Goal: Information Seeking & Learning: Learn about a topic

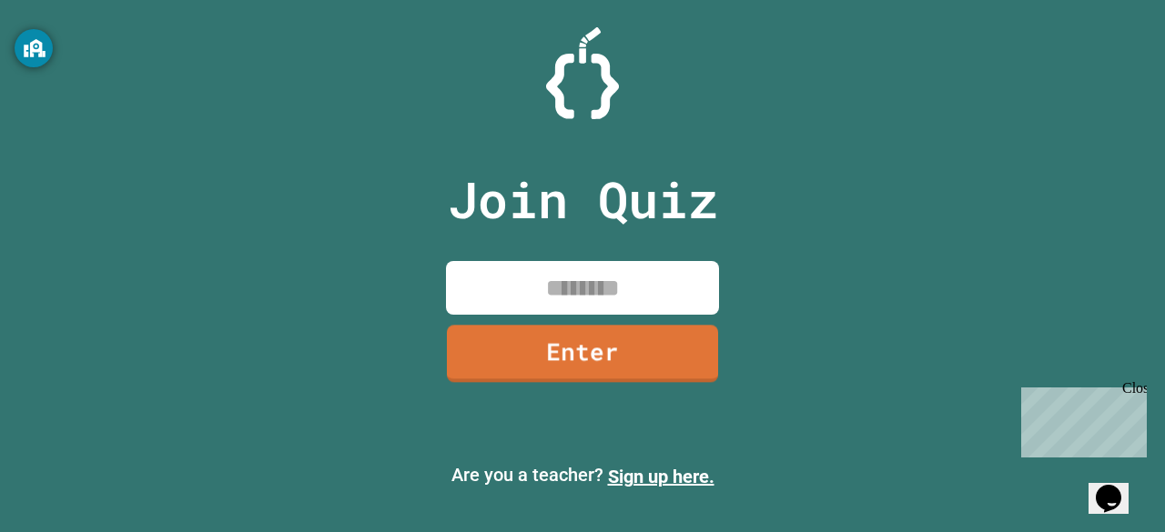
click at [588, 287] on input at bounding box center [582, 288] width 273 height 54
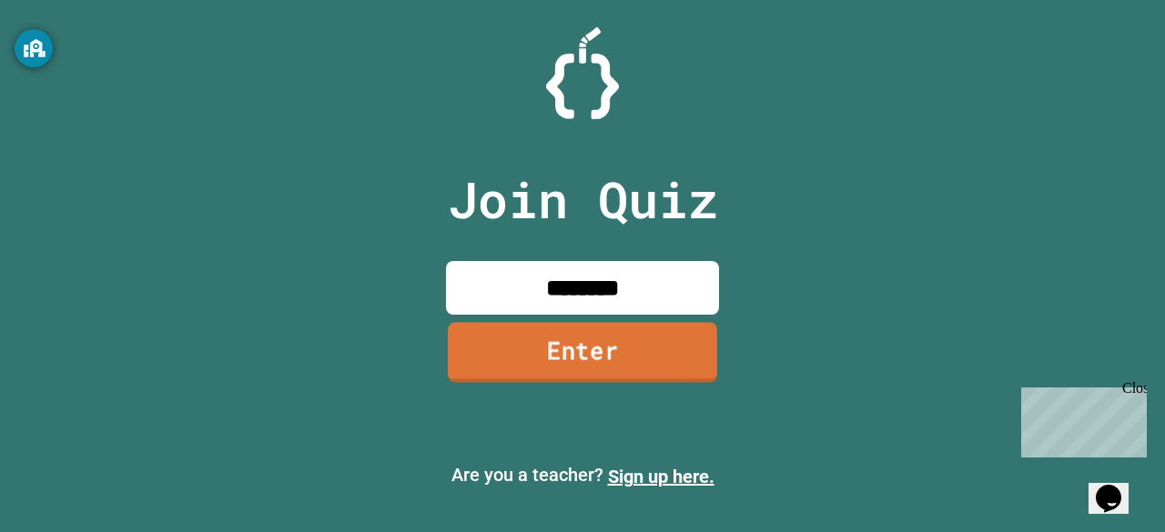
type input "********"
click at [667, 342] on link "Enter" at bounding box center [582, 352] width 269 height 60
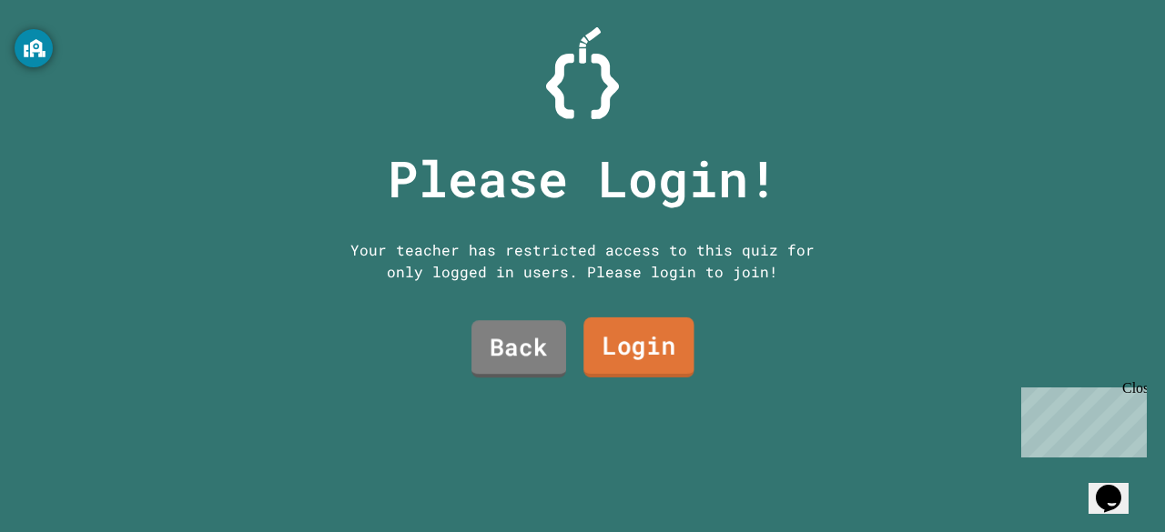
click at [599, 353] on link "Login" at bounding box center [638, 348] width 111 height 60
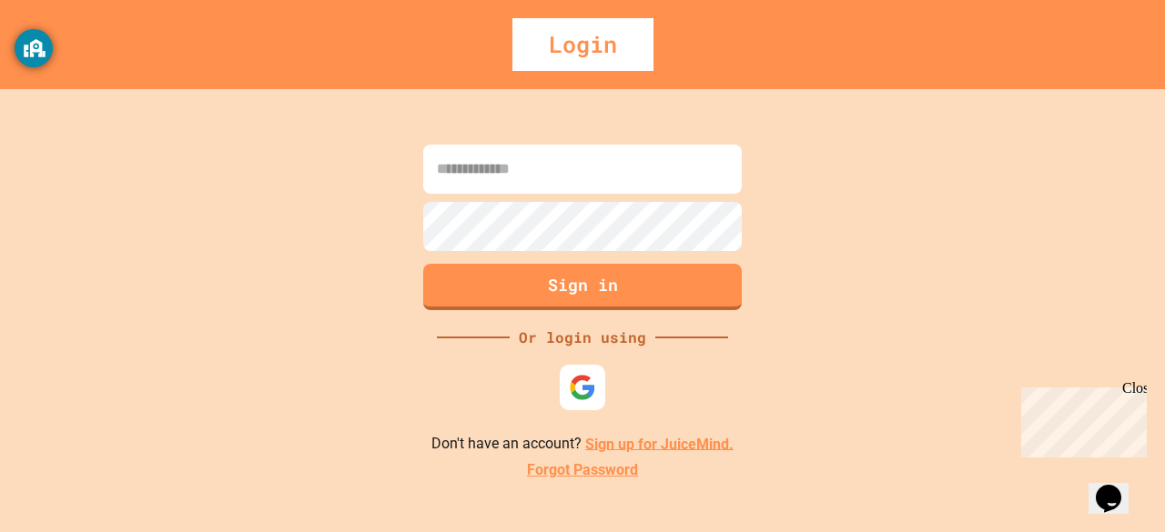
click at [566, 170] on input at bounding box center [582, 169] width 318 height 49
type input "*"
type input "**********"
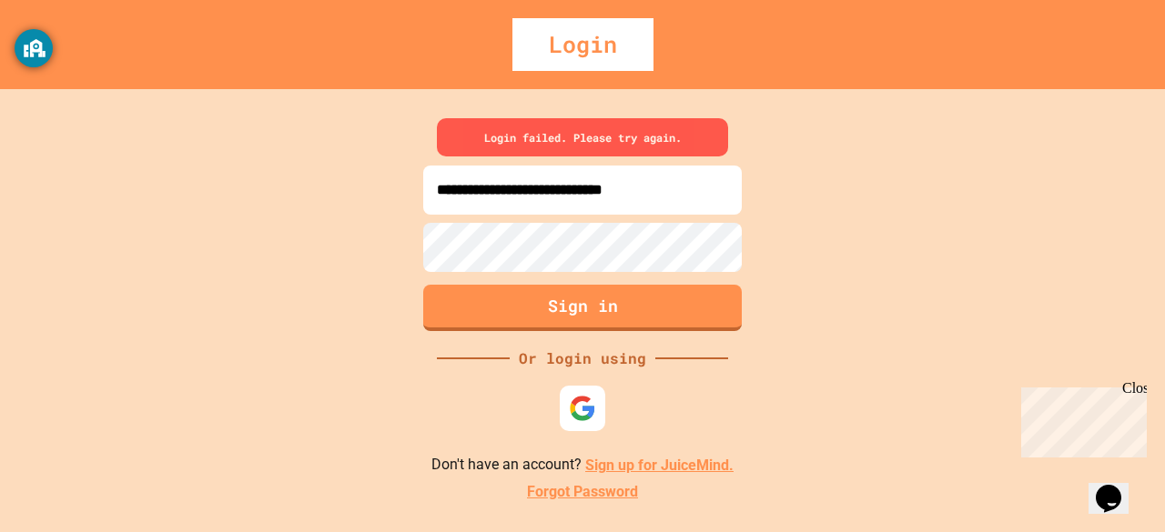
click at [624, 466] on link "Sign up for JuiceMind." at bounding box center [659, 465] width 148 height 17
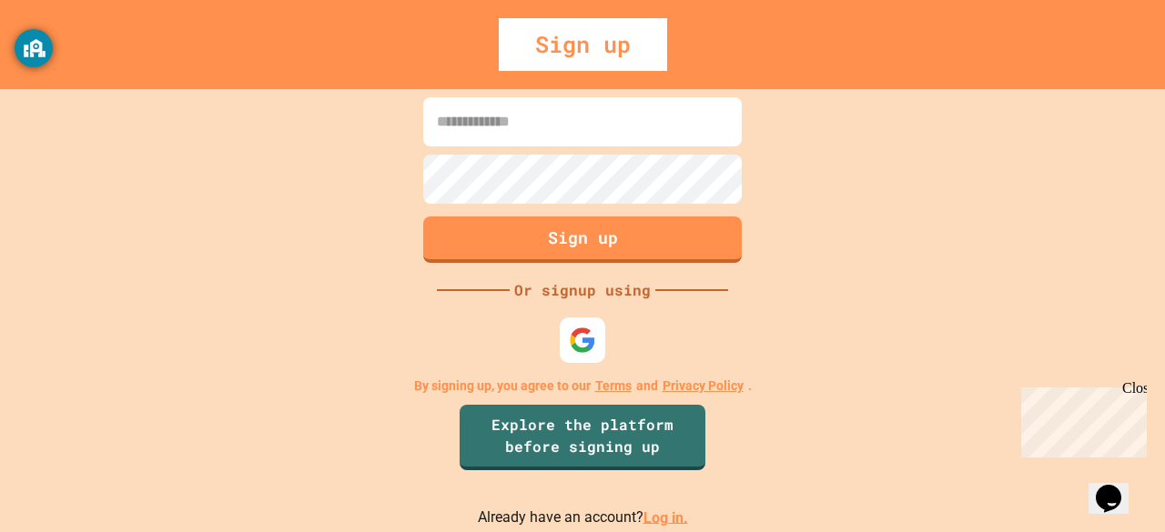
click at [661, 115] on input at bounding box center [582, 121] width 318 height 49
type input "**********"
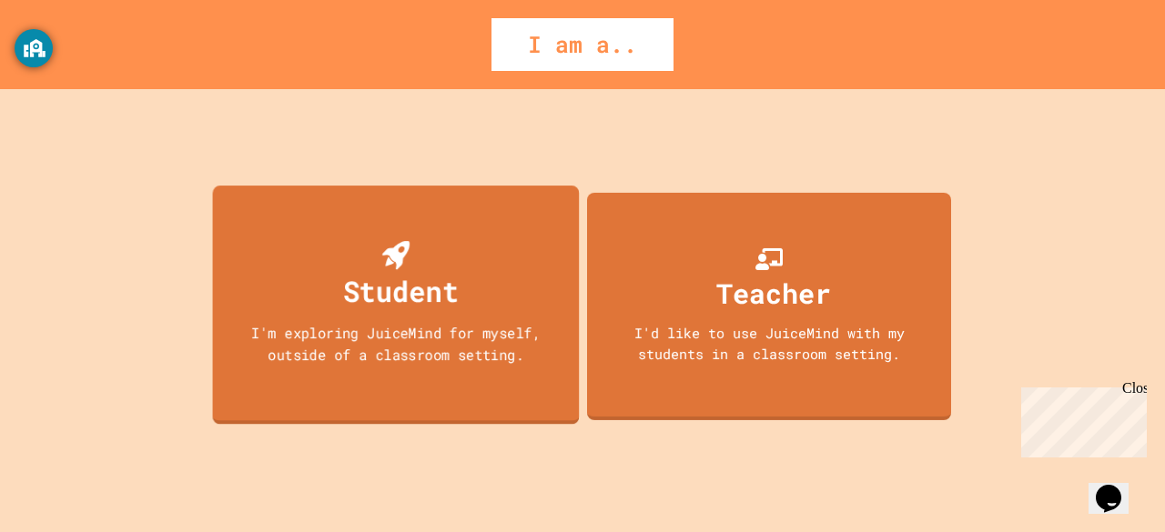
click at [329, 365] on div "Student I'm exploring JuiceMind for myself, outside of a classroom setting." at bounding box center [396, 305] width 367 height 239
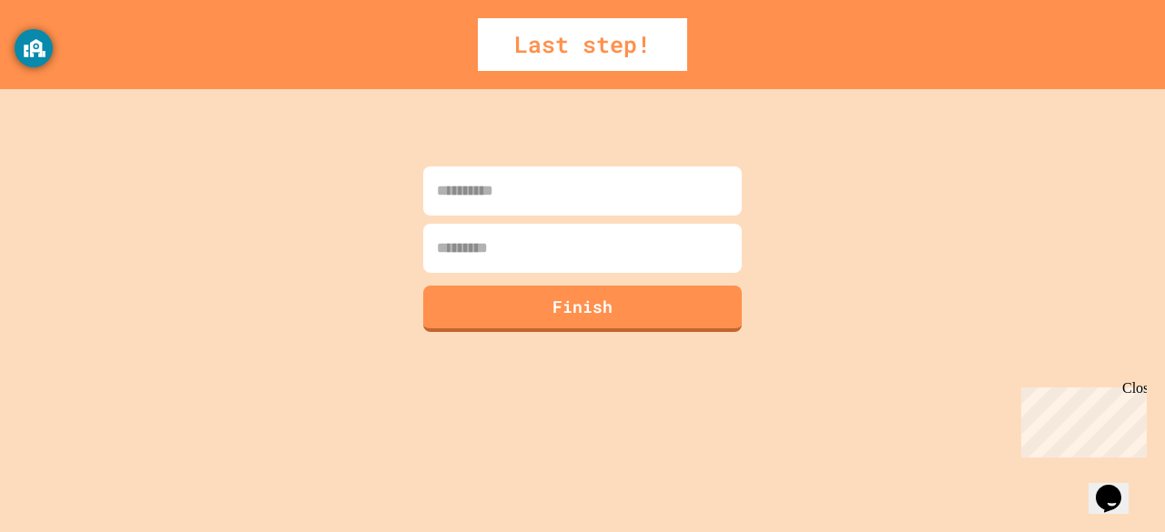
click at [510, 181] on input at bounding box center [582, 191] width 318 height 49
type input "********"
click at [490, 245] on input at bounding box center [582, 248] width 318 height 49
type input "**********"
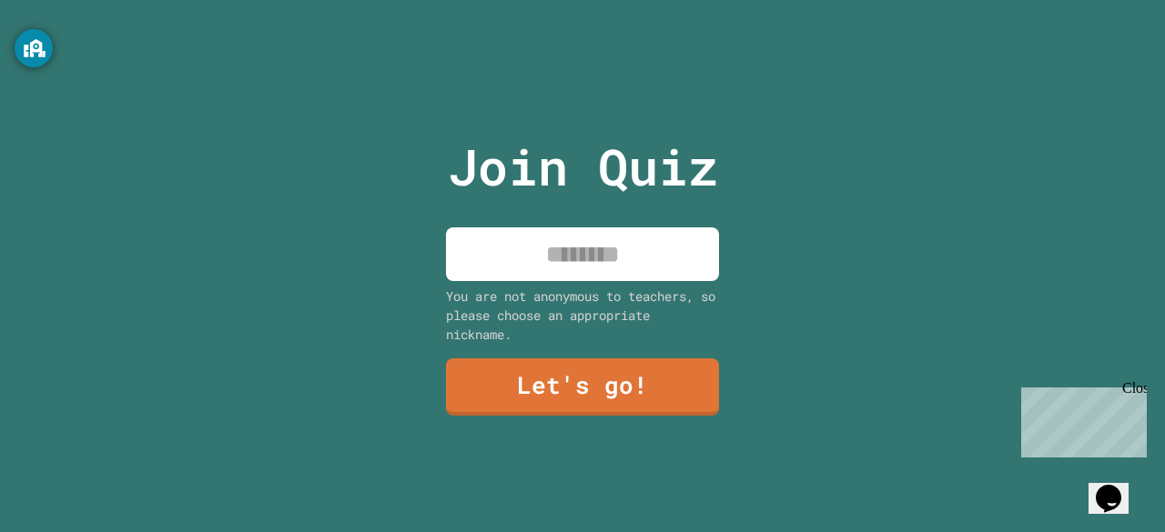
click at [534, 257] on input at bounding box center [582, 254] width 273 height 54
type input "********"
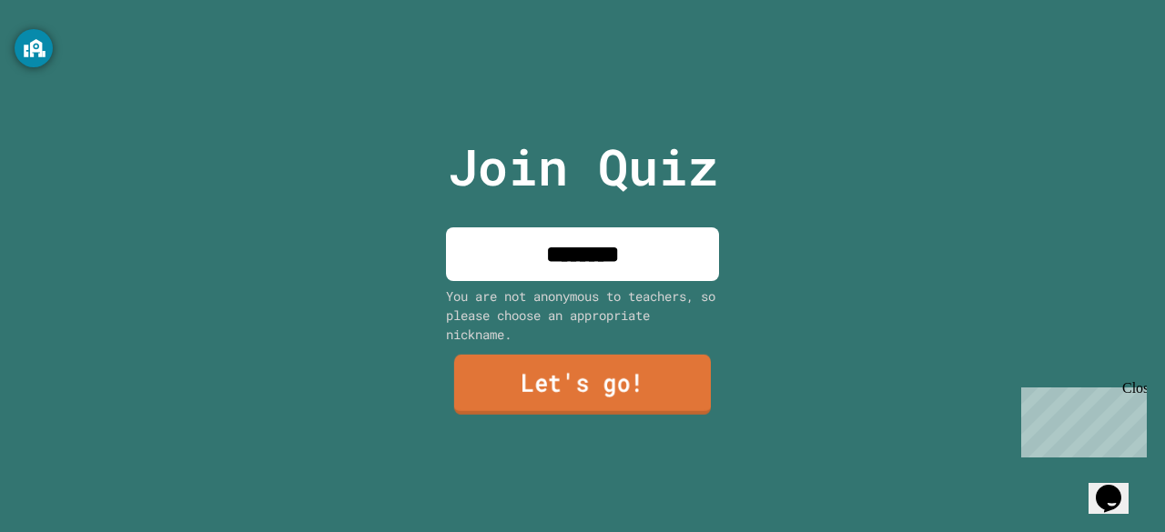
click at [541, 375] on link "Let's go!" at bounding box center [582, 385] width 257 height 60
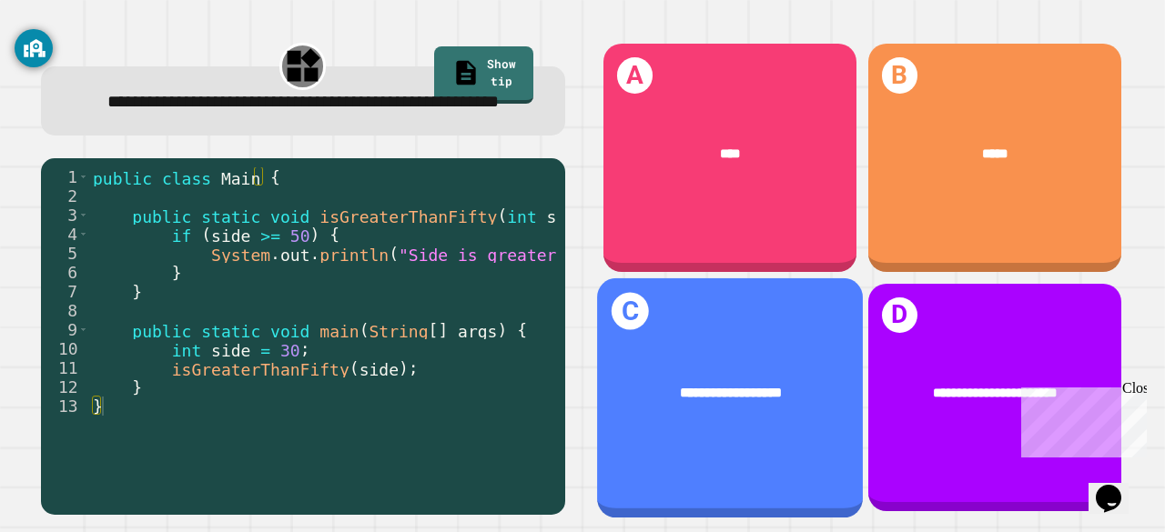
click at [630, 462] on div "**********" at bounding box center [730, 397] width 266 height 239
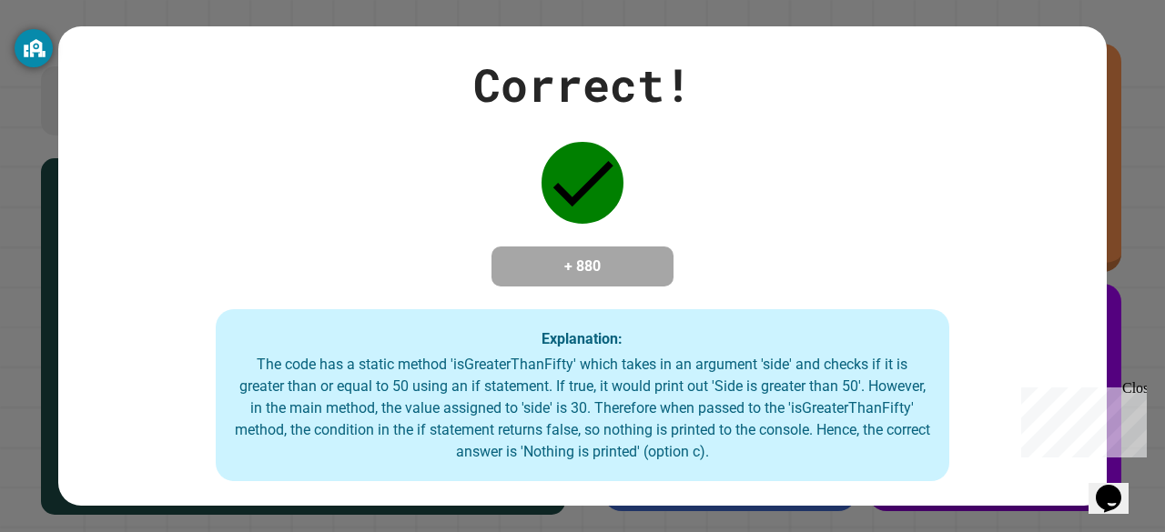
click at [868, 392] on div "The code has a static method 'isGreaterThanFifty' which takes in an argument 's…" at bounding box center [582, 408] width 697 height 109
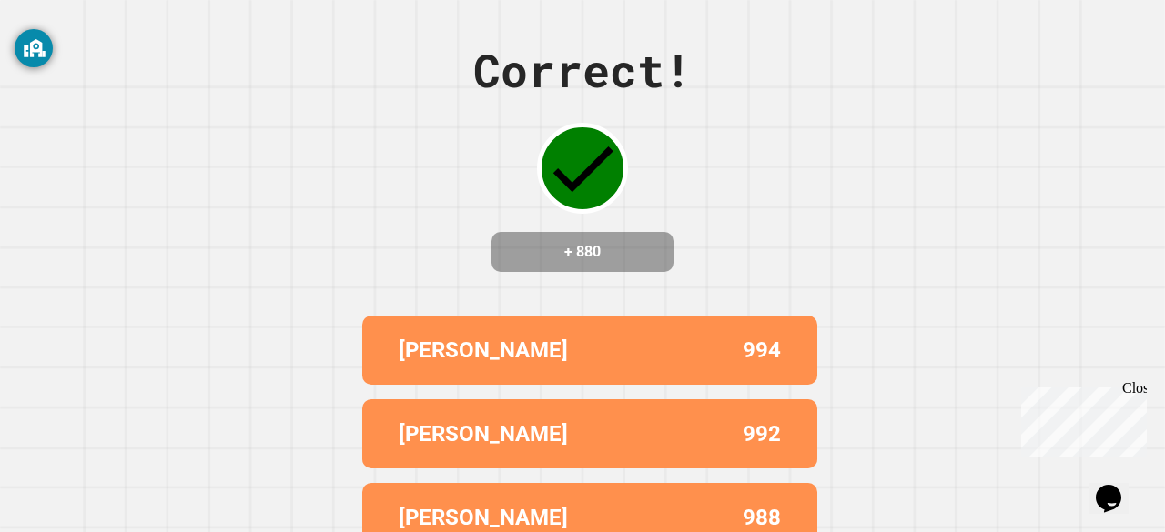
click at [333, 162] on div "Correct! + 880 STEPHEN 994 TYLER 992 FIONA 988 KAI 950 MADALINE 880" at bounding box center [582, 266] width 1165 height 532
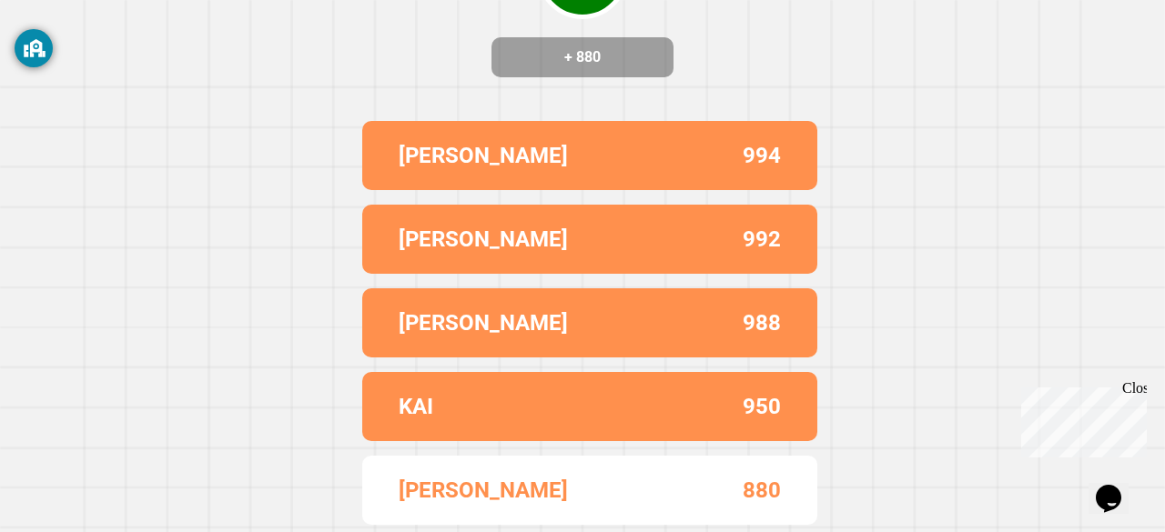
click at [560, 57] on div "+ 880" at bounding box center [582, 57] width 182 height 40
click at [560, 52] on h4 "+ 880" at bounding box center [583, 57] width 146 height 22
click at [581, 492] on div "[PERSON_NAME]" at bounding box center [494, 490] width 191 height 33
click at [459, 263] on div "STEPHEN 994 TYLER 992 FIONA 988 KAI 950 MADALINE 880" at bounding box center [582, 323] width 455 height 419
click at [426, 139] on p "[PERSON_NAME]" at bounding box center [483, 155] width 169 height 33
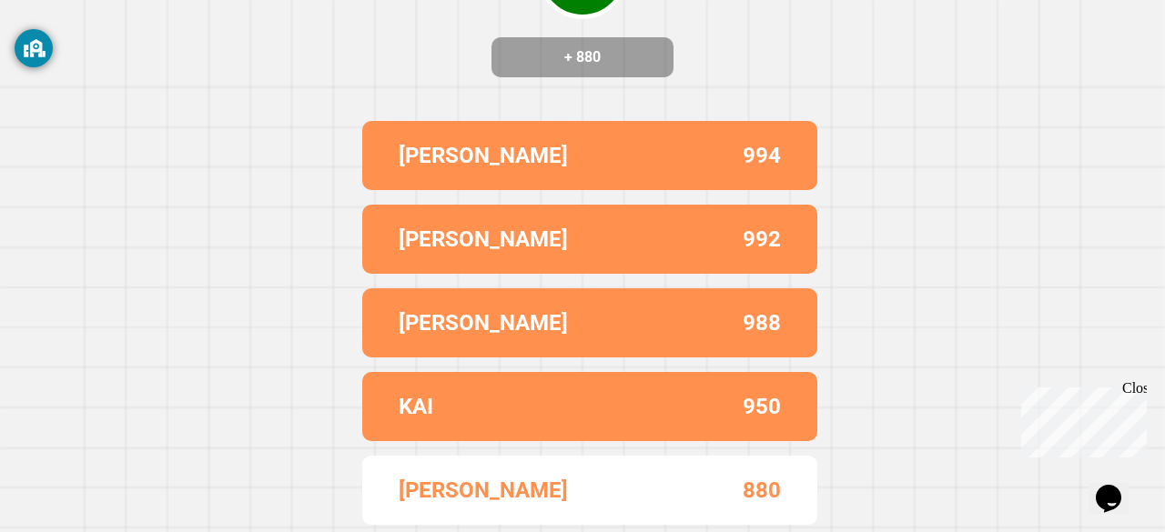
click at [508, 37] on div "+ 880" at bounding box center [582, 57] width 182 height 40
click at [637, 481] on div "880" at bounding box center [685, 490] width 191 height 33
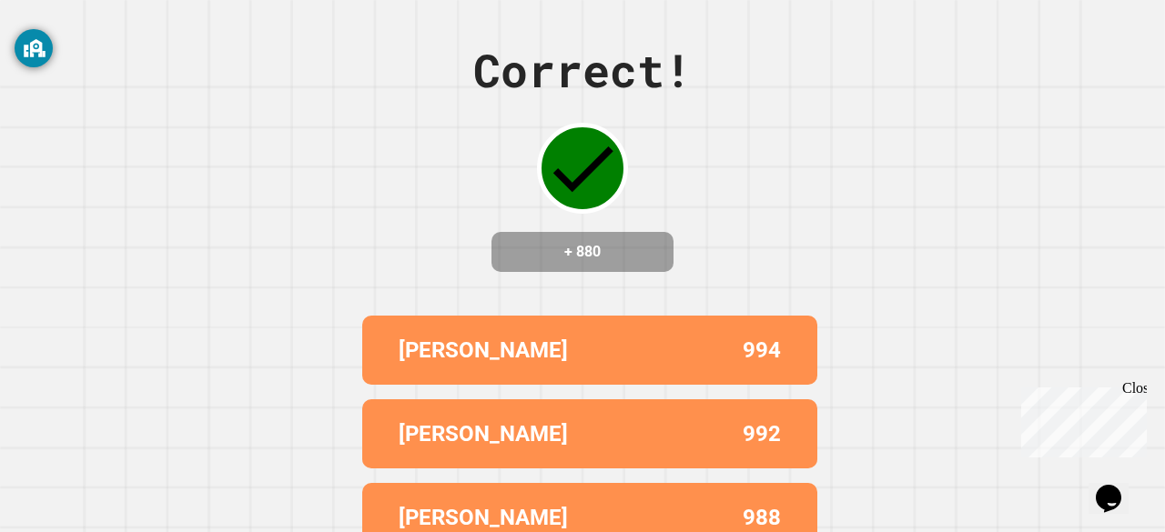
click at [615, 222] on div "Correct! + 880" at bounding box center [582, 154] width 218 height 236
click at [544, 157] on icon at bounding box center [582, 168] width 82 height 82
click at [353, 215] on div "Correct! + 880 STEPHEN 994 TYLER 992 FIONA 988 KAI 950 MADALINE 880" at bounding box center [582, 266] width 1165 height 532
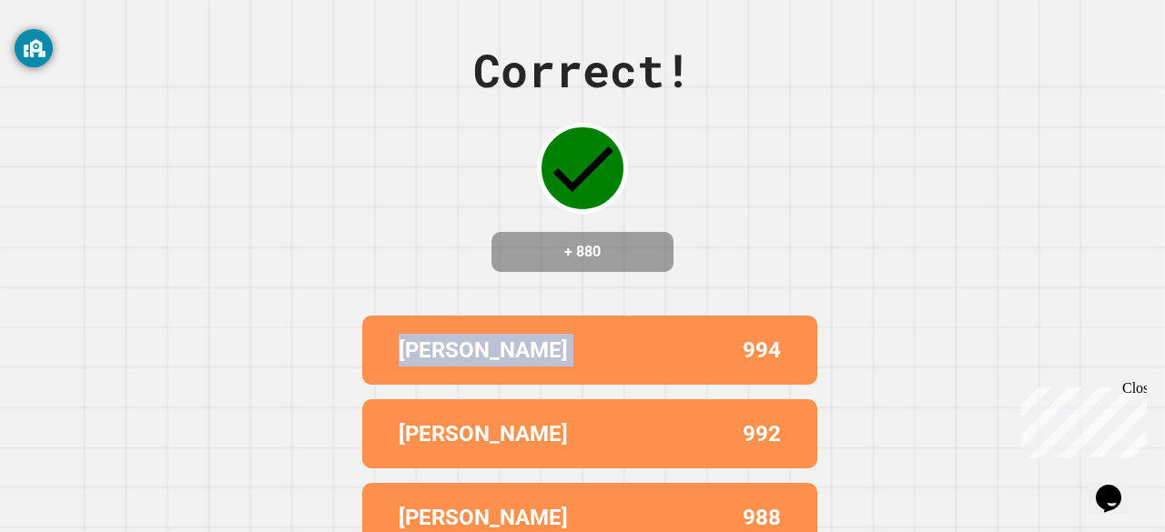
click at [353, 215] on div "Correct! + 880 STEPHEN 994 TYLER 992 FIONA 988 KAI 950 MADALINE 880" at bounding box center [582, 266] width 1165 height 532
click at [603, 272] on div "+ 880" at bounding box center [582, 252] width 182 height 40
click at [913, 350] on div "Correct! + 880 STEPHEN 994 TYLER 992 FIONA 988 KAI 950 MADALINE 880" at bounding box center [582, 266] width 1165 height 532
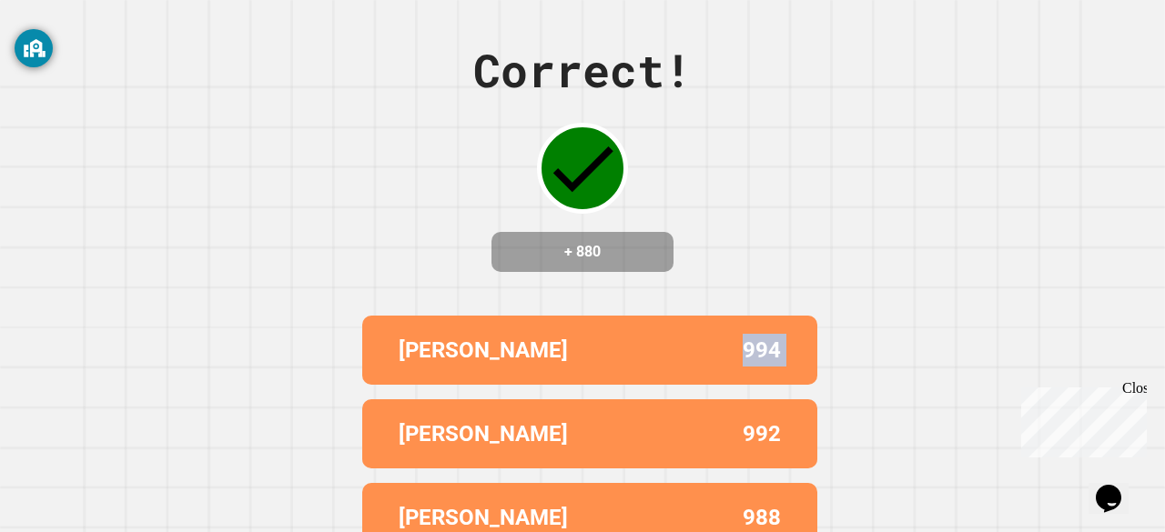
click at [913, 350] on div "Correct! + 880 STEPHEN 994 TYLER 992 FIONA 988 KAI 950 MADALINE 880" at bounding box center [582, 266] width 1165 height 532
click at [417, 148] on div "Correct! + 880 STEPHEN 994 TYLER 992 FIONA 988 KAI 950 MADALINE 880" at bounding box center [582, 266] width 1165 height 532
click at [742, 248] on div "Correct! + 880 STEPHEN 994 TYLER 992 FIONA 988 KAI 950 MADALINE 880" at bounding box center [582, 266] width 1165 height 532
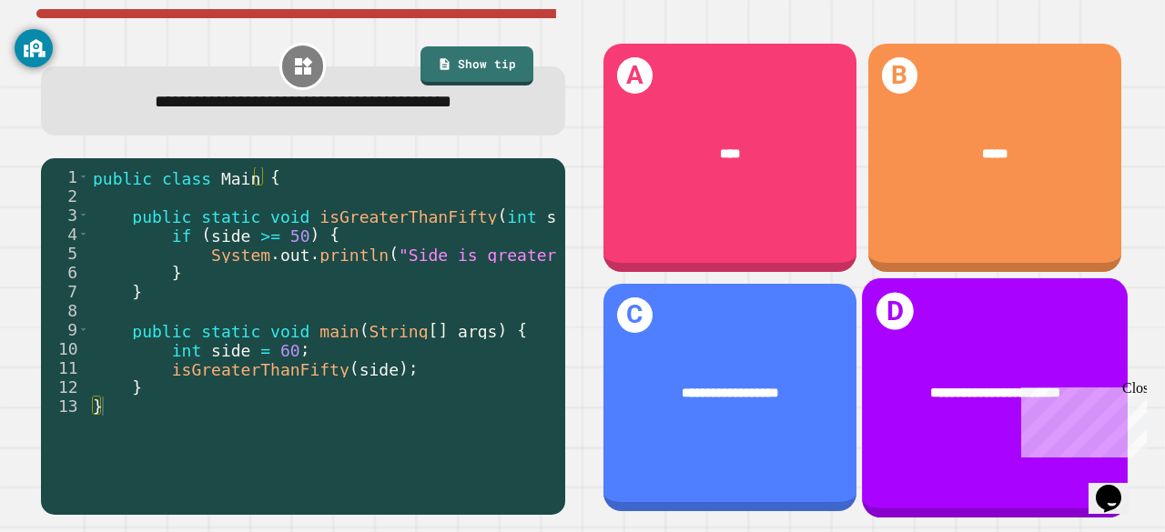
click at [972, 382] on div "**********" at bounding box center [995, 392] width 208 height 21
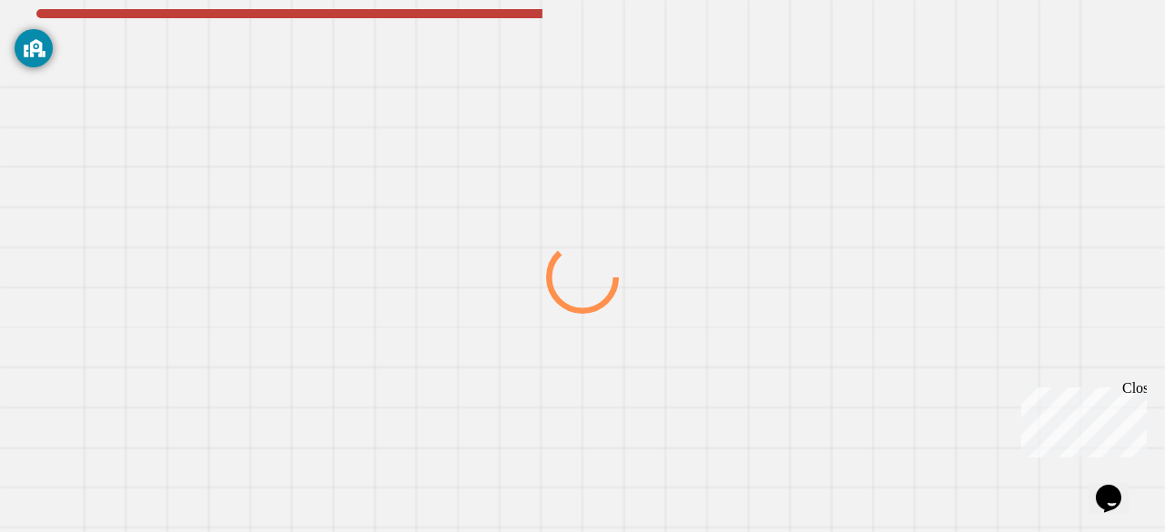
click at [972, 381] on div at bounding box center [583, 278] width 1118 height 509
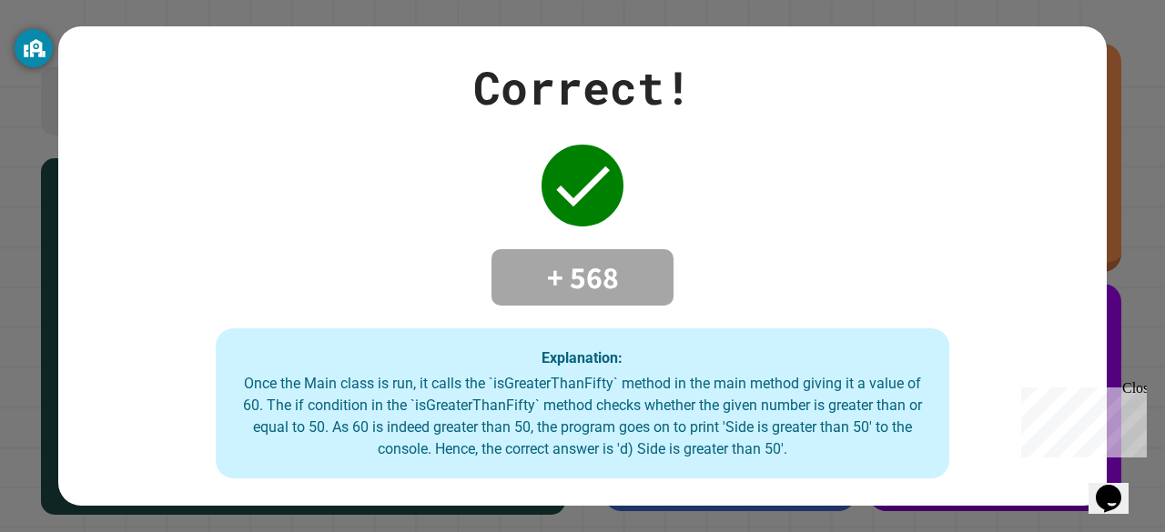
click at [872, 300] on div "Correct! + 568 Explanation: Once the Main class is run, it calls the `isGreater…" at bounding box center [582, 267] width 1048 height 426
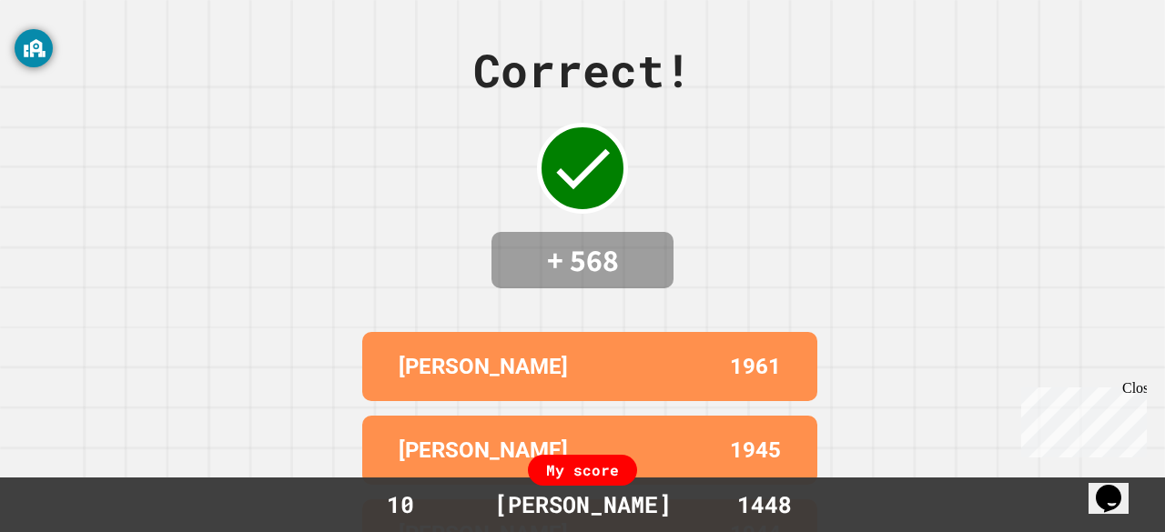
scroll to position [224, 0]
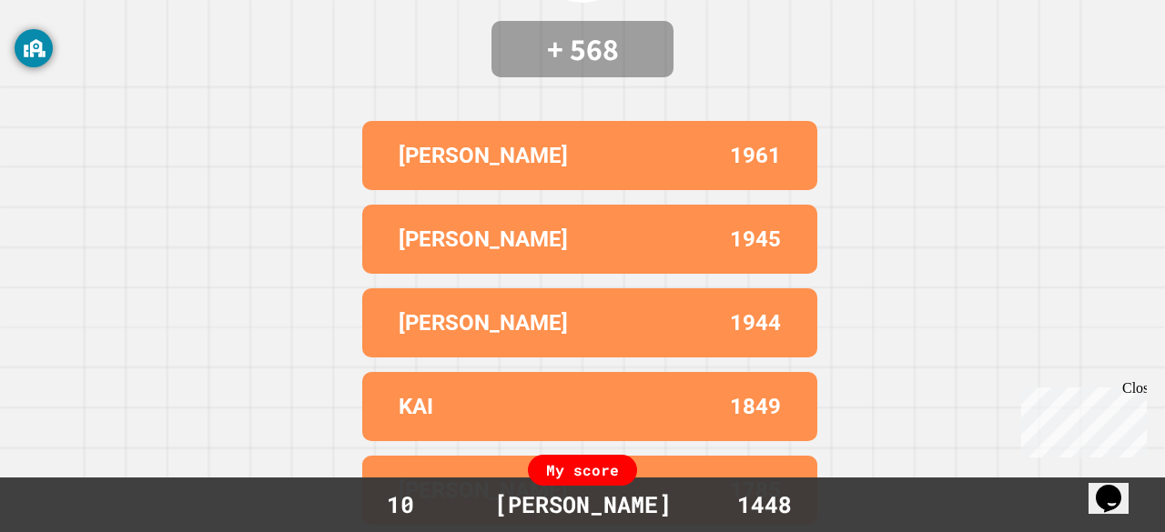
click at [904, 261] on div "Correct! + 568 [PERSON_NAME] 1961 [PERSON_NAME] 1945 [PERSON_NAME] 1944 KAI 184…" at bounding box center [582, 55] width 1165 height 532
click at [895, 269] on div "Correct! + 568 [PERSON_NAME] 1961 [PERSON_NAME] 1945 [PERSON_NAME] 1944 KAI 184…" at bounding box center [582, 55] width 1165 height 532
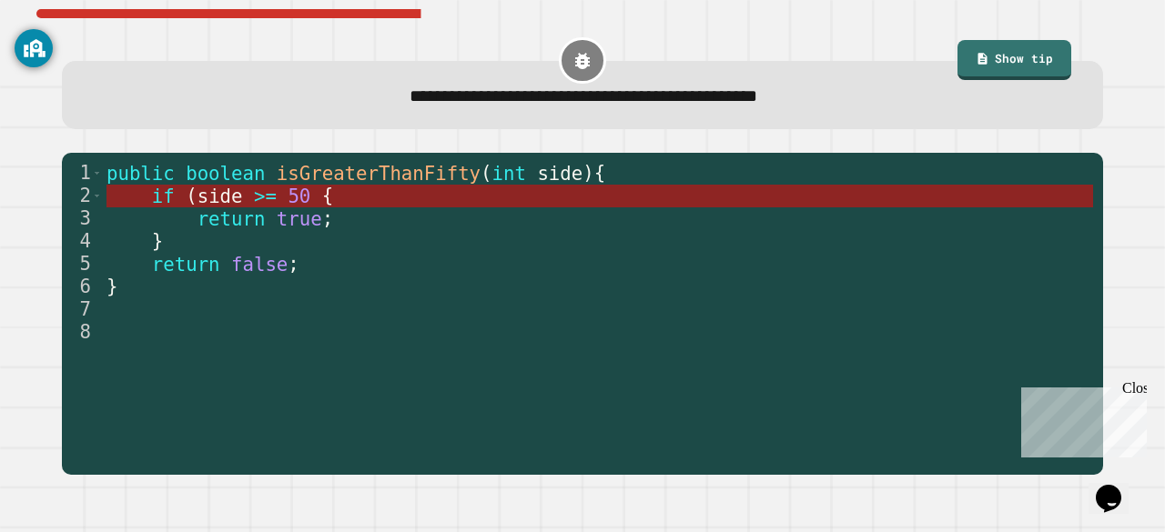
click at [289, 201] on span "50" at bounding box center [299, 196] width 23 height 22
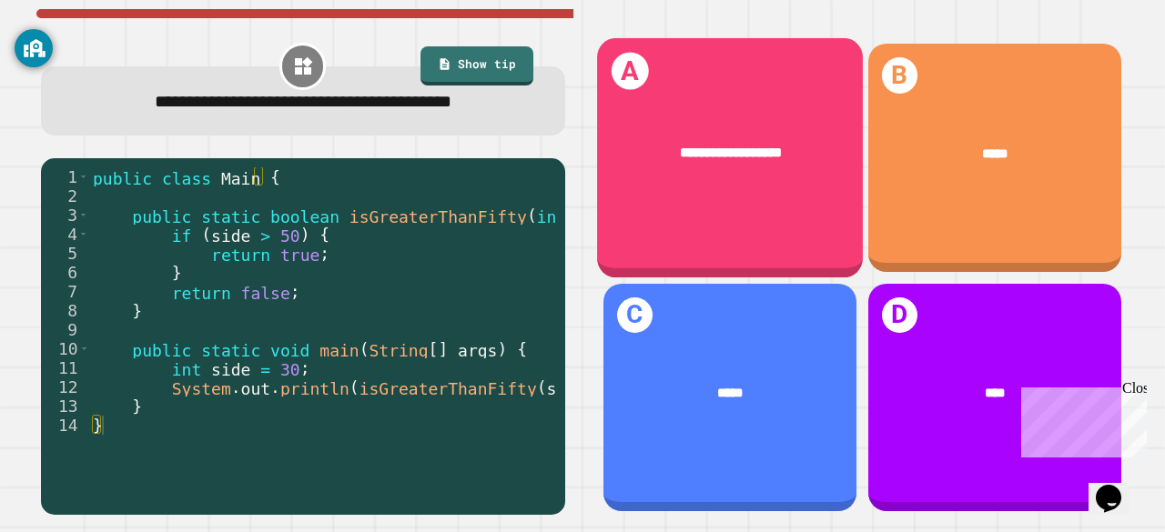
click at [747, 146] on span "**********" at bounding box center [730, 153] width 101 height 14
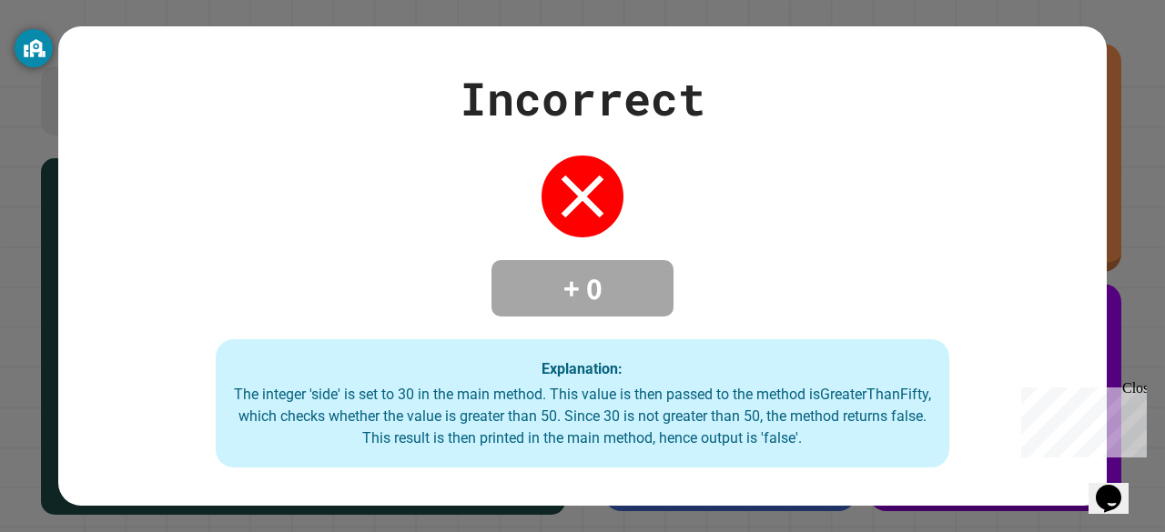
click at [627, 452] on div "Explanation: The integer 'side' is set to 30 in the main method. This value is …" at bounding box center [582, 403] width 733 height 129
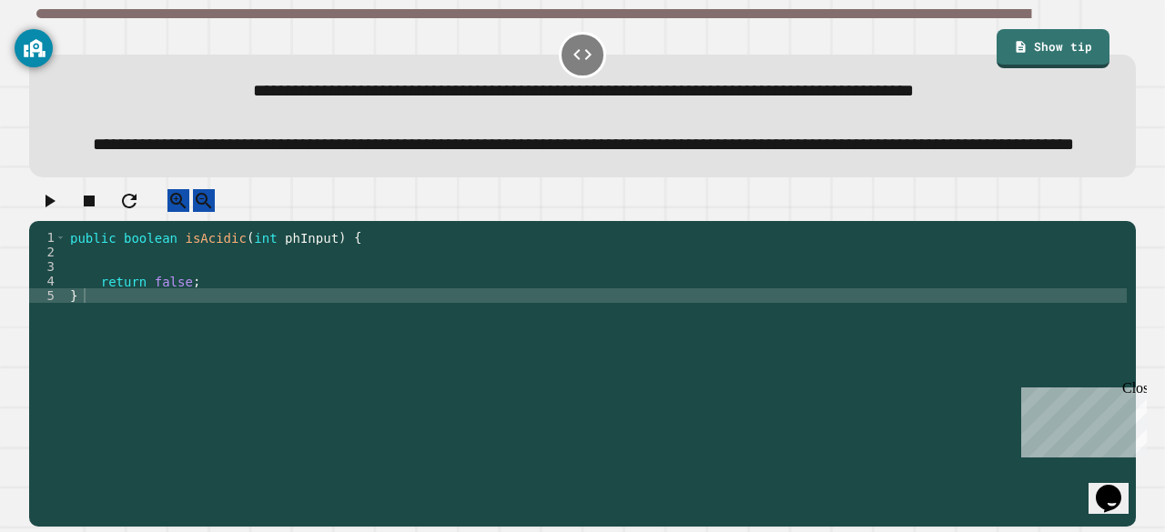
click at [73, 308] on div "public boolean isAcidic ( int phInput ) { return false ; }" at bounding box center [596, 346] width 1060 height 233
click at [102, 338] on div "public boolean isAcidic ( int phInput ) { return false ; }" at bounding box center [596, 346] width 1060 height 233
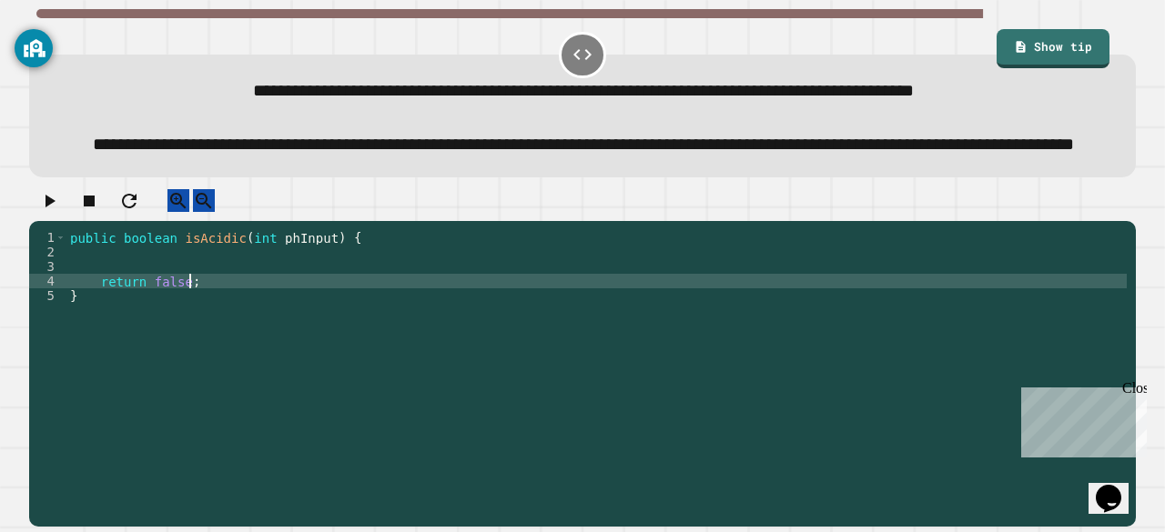
click at [214, 320] on div "public boolean isAcidic ( int phInput ) { return false ; }" at bounding box center [596, 346] width 1060 height 233
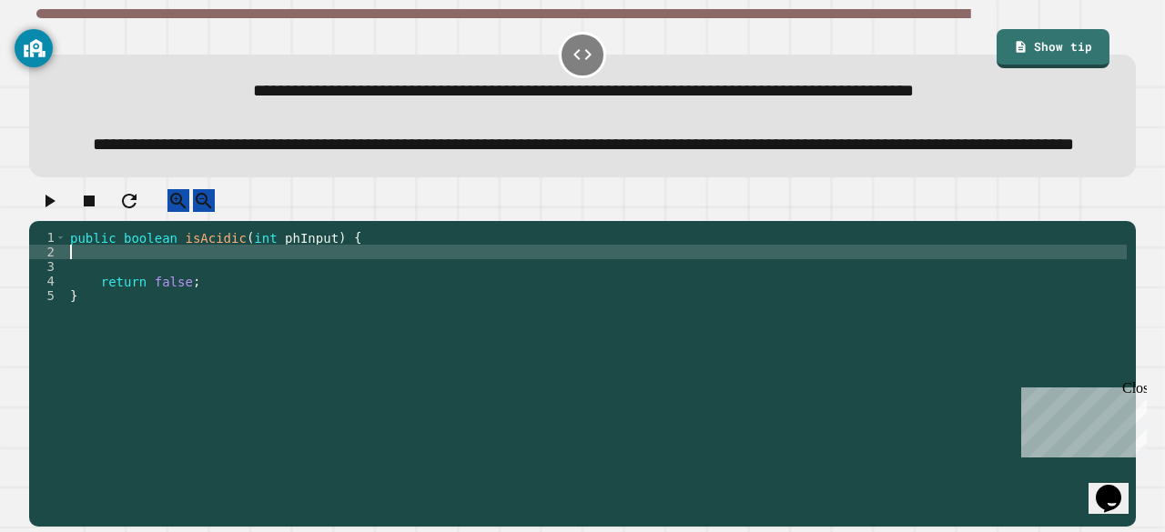
click at [115, 296] on div "public boolean isAcidic ( int phInput ) { return false ; }" at bounding box center [596, 346] width 1060 height 233
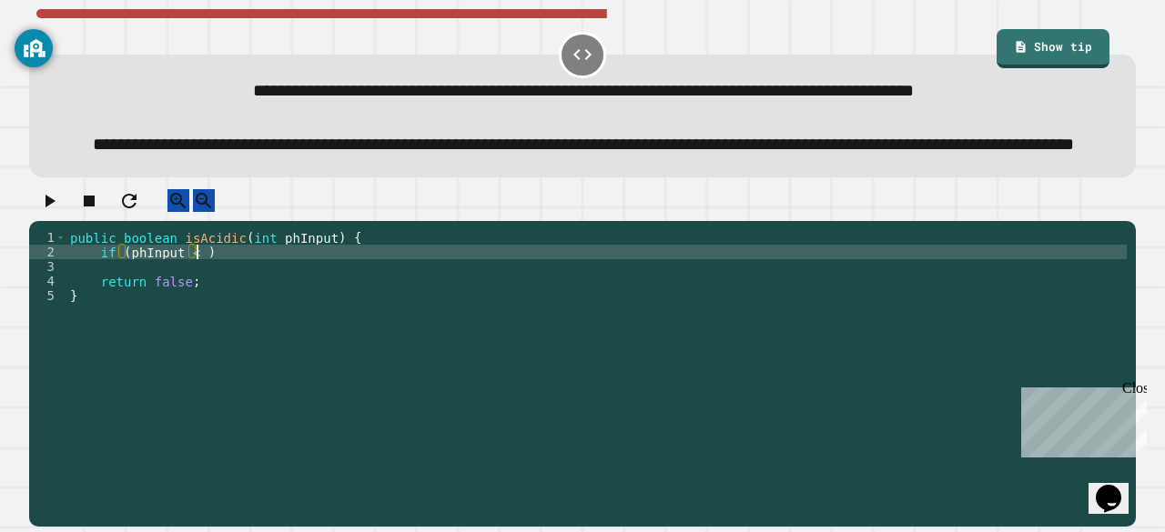
scroll to position [0, 9]
click at [246, 294] on div "public boolean isAcidic ( int phInput ) { if ( phInput < 7 ) return false ; }" at bounding box center [596, 346] width 1060 height 233
type textarea "**********"
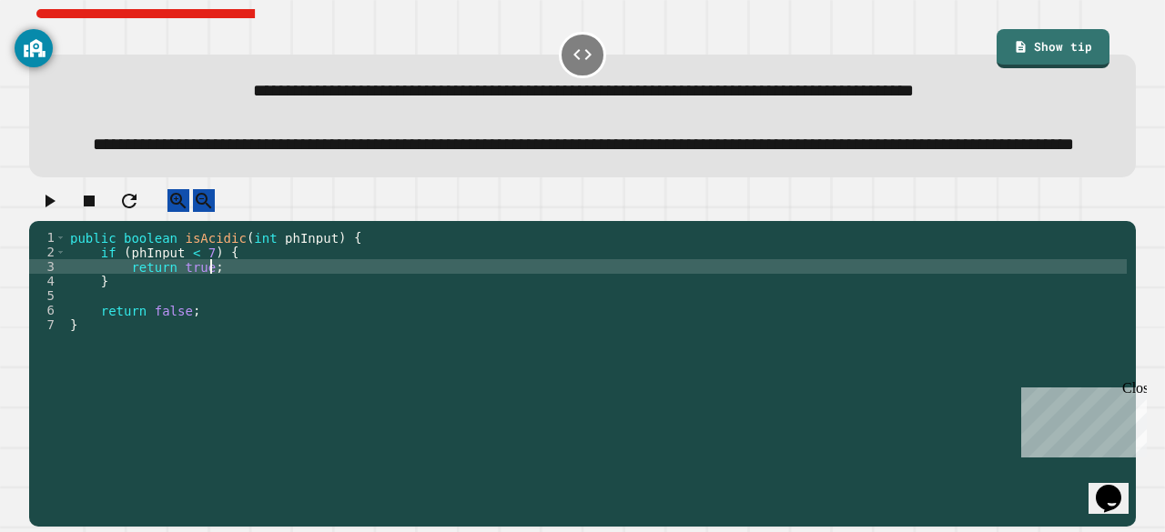
type textarea "**********"
click at [52, 212] on icon "button" at bounding box center [49, 201] width 22 height 22
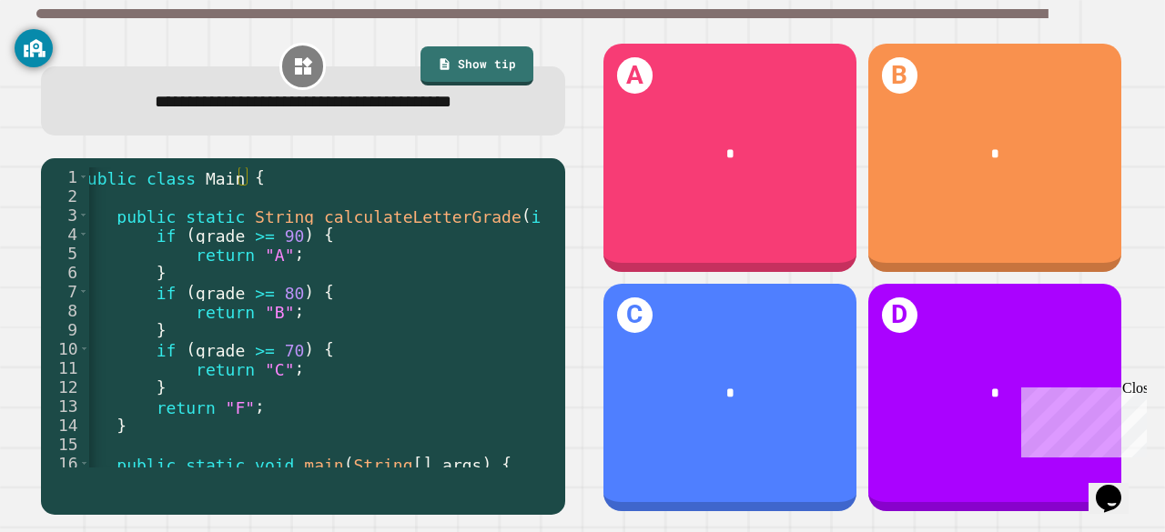
scroll to position [0, 16]
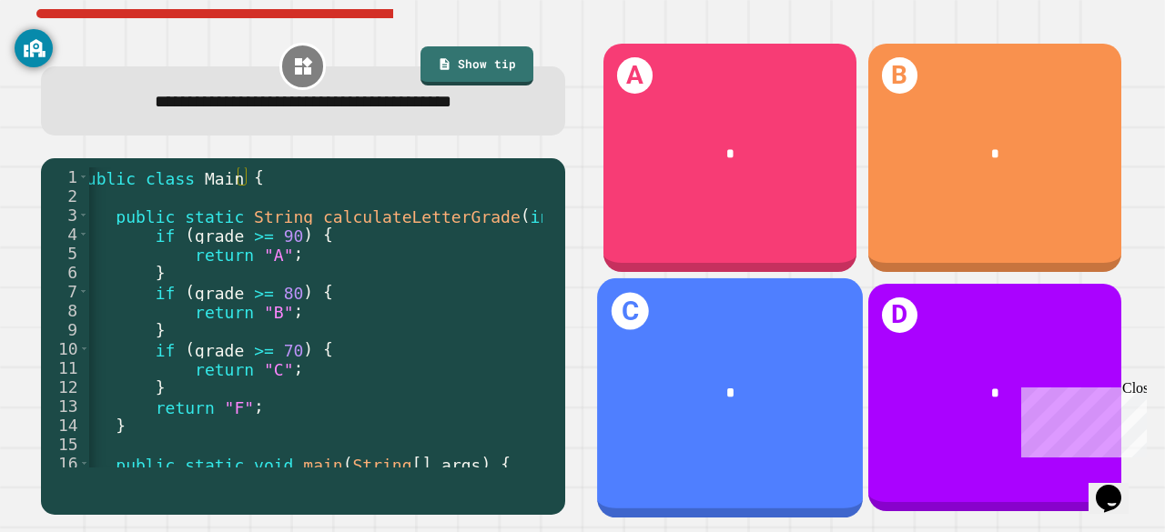
click at [652, 412] on div "C *" at bounding box center [730, 397] width 266 height 239
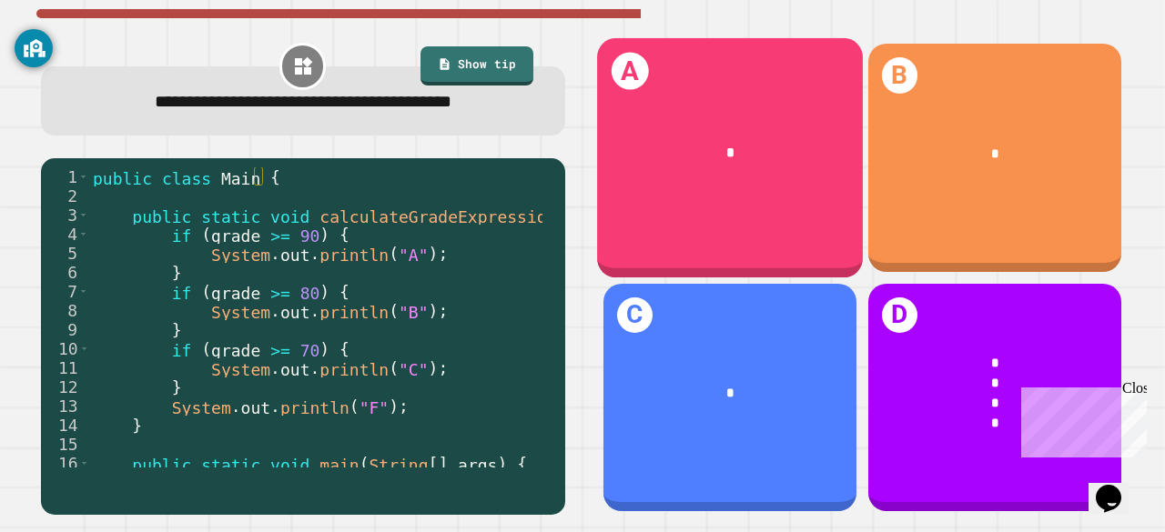
click at [629, 143] on div "*" at bounding box center [730, 153] width 208 height 21
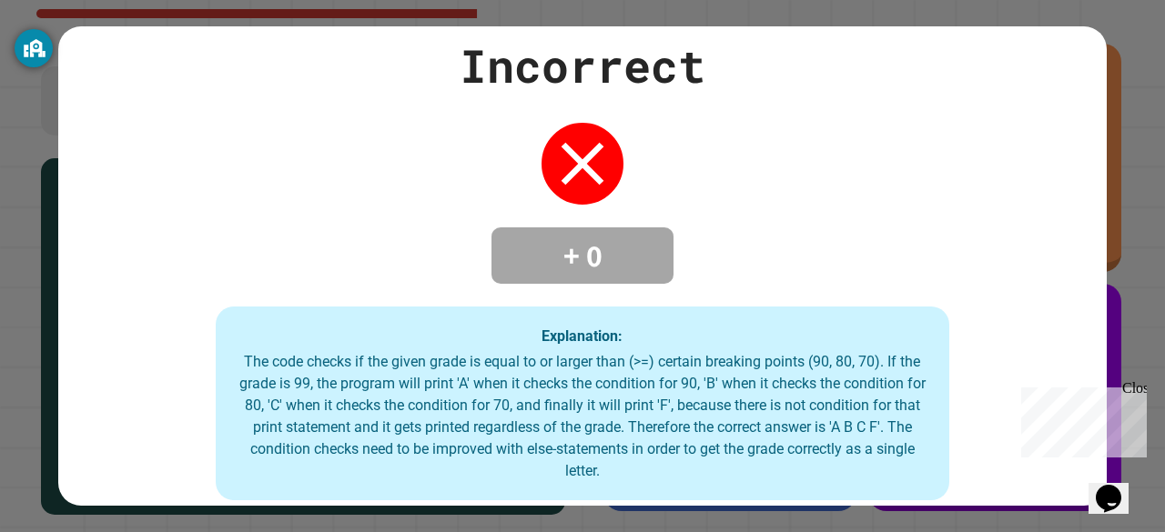
click at [628, 404] on div "The code checks if the given grade is equal to or larger than (>=) certain brea…" at bounding box center [582, 416] width 697 height 131
drag, startPoint x: 497, startPoint y: 443, endPoint x: 508, endPoint y: 444, distance: 11.0
click at [508, 444] on div "The code checks if the given grade is equal to or larger than (>=) certain brea…" at bounding box center [582, 416] width 697 height 131
click at [897, 425] on div "The code checks if the given grade is equal to or larger than (>=) certain brea…" at bounding box center [582, 416] width 697 height 131
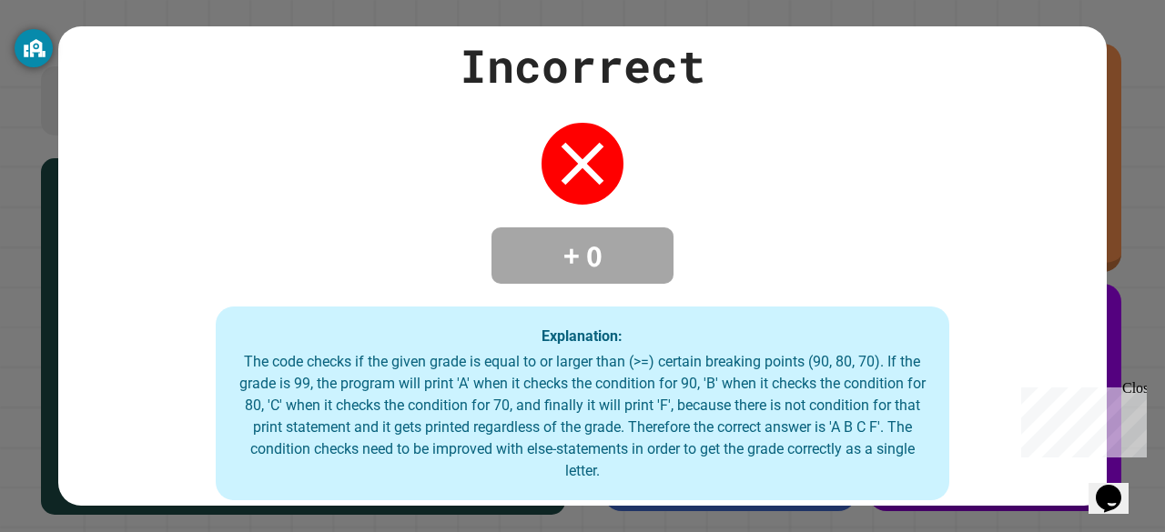
click at [805, 234] on div "Incorrect + 0 Explanation: The code checks if the given grade is equal to or la…" at bounding box center [582, 267] width 1048 height 470
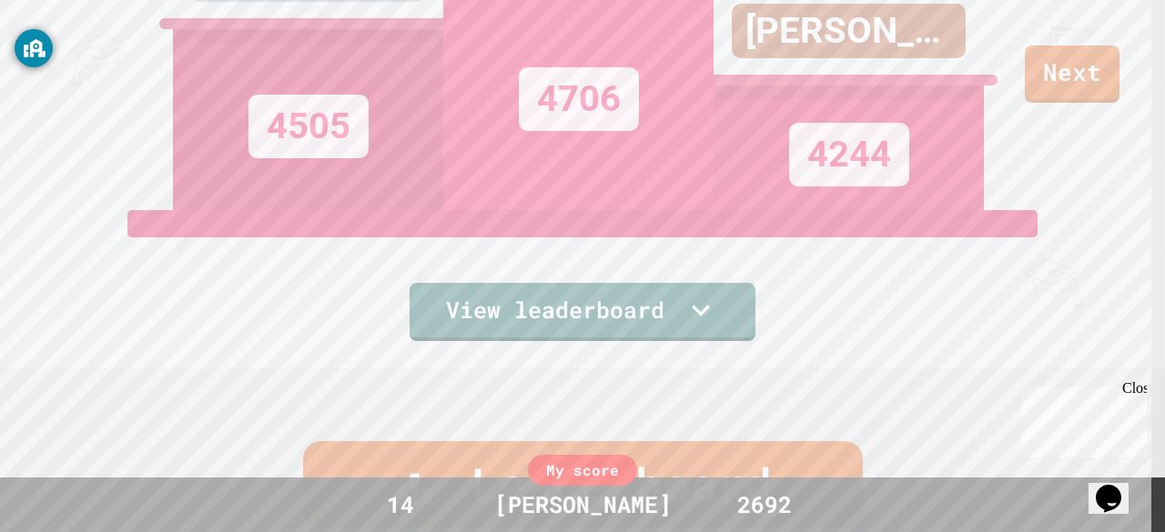
scroll to position [0, 0]
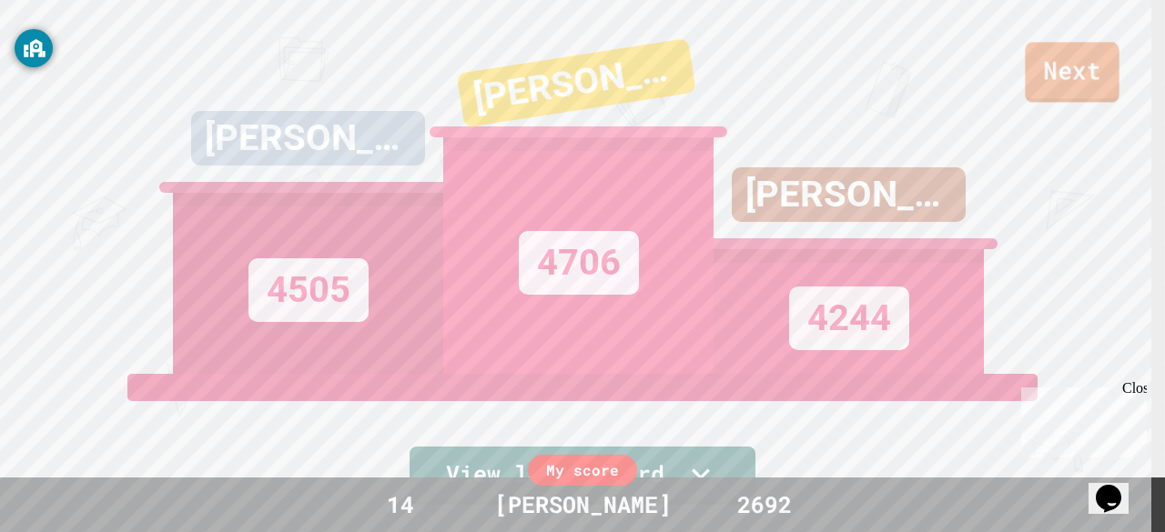
click at [1066, 79] on link "Next" at bounding box center [1072, 72] width 94 height 60
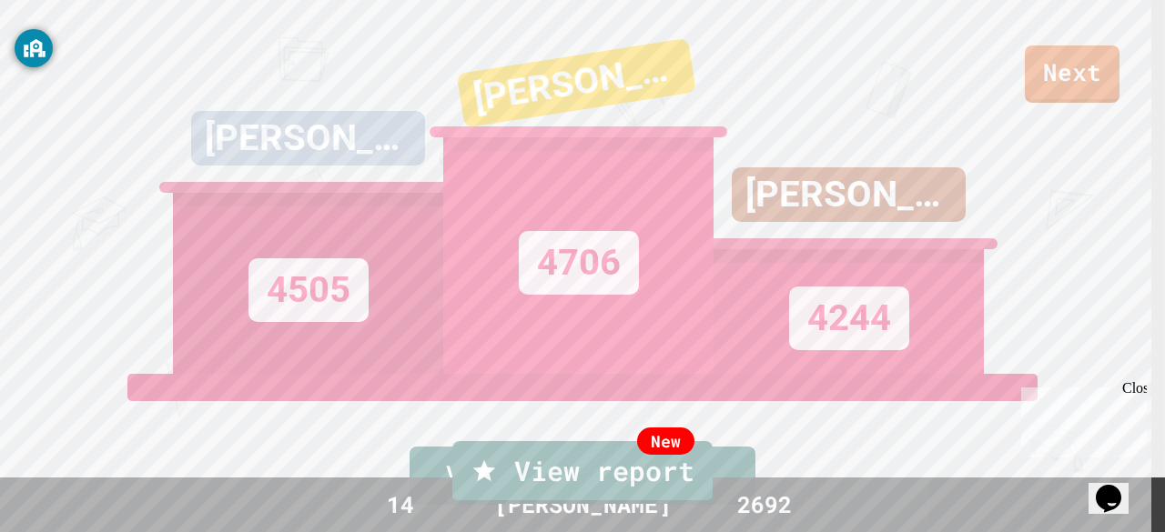
scroll to position [4, 0]
click at [590, 464] on link "New View report" at bounding box center [582, 472] width 264 height 66
